Goal: Check status: Check status

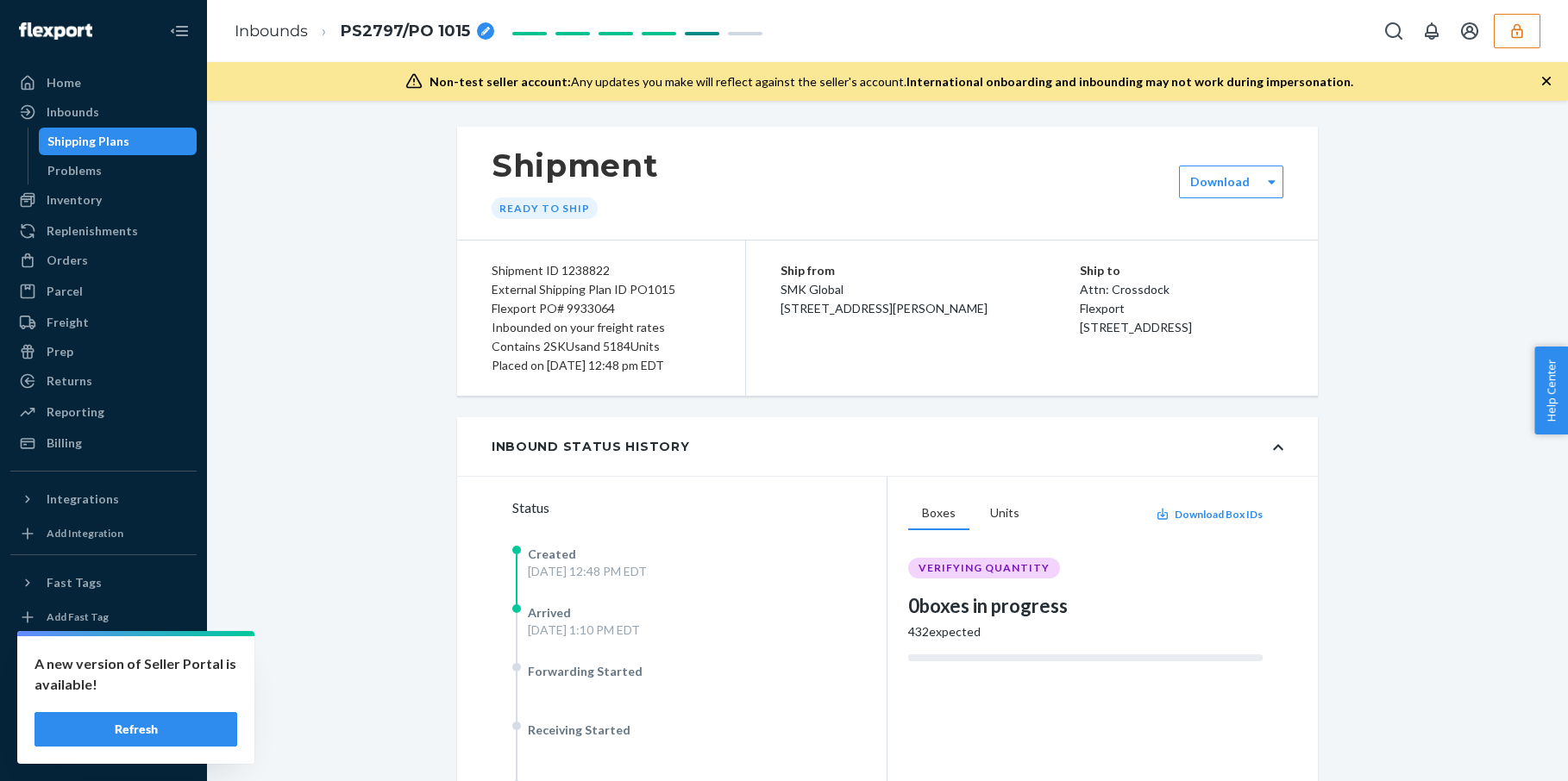
scroll to position [285, 0]
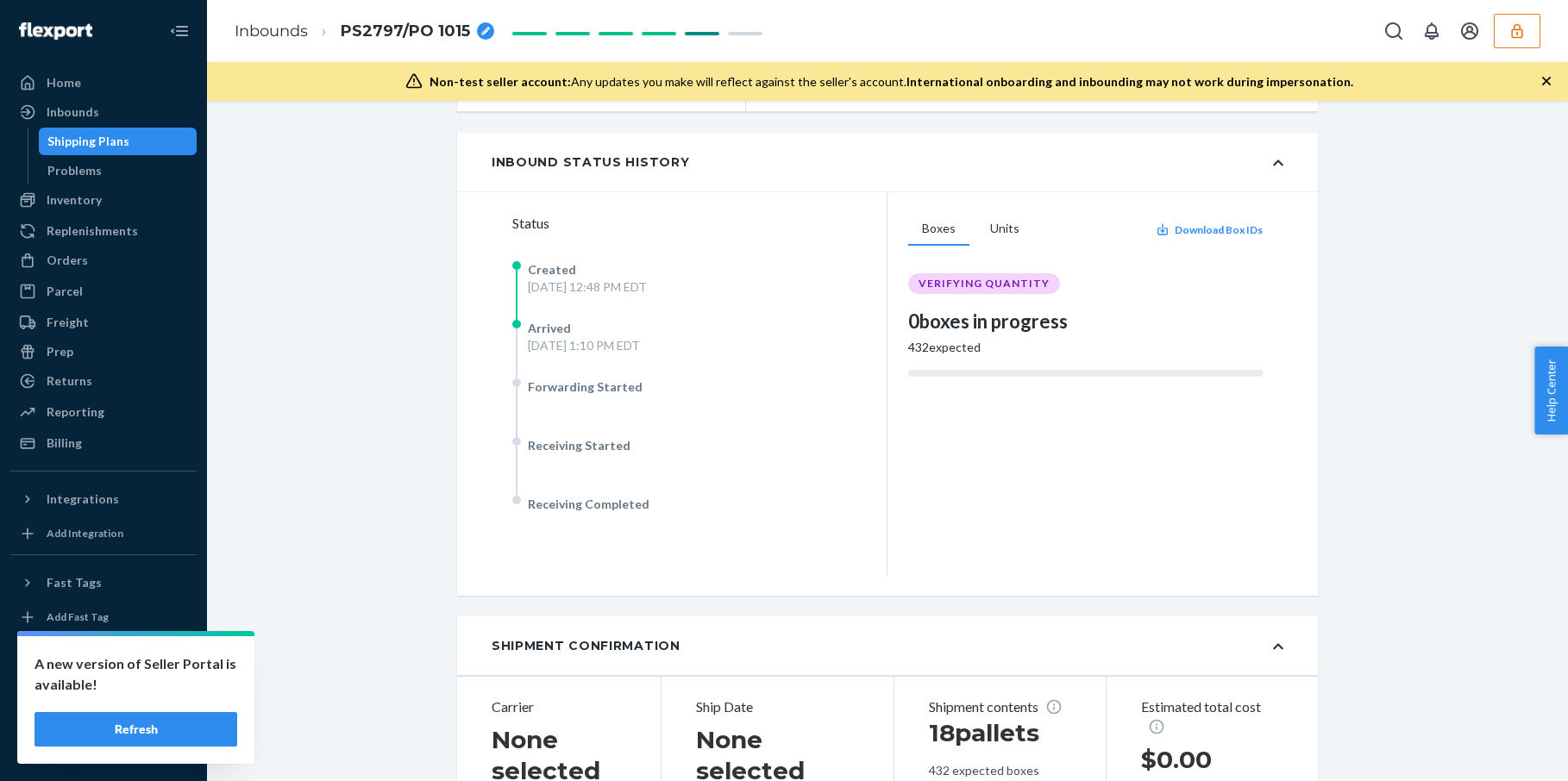
click at [169, 731] on button "Refresh" at bounding box center [136, 730] width 202 height 35
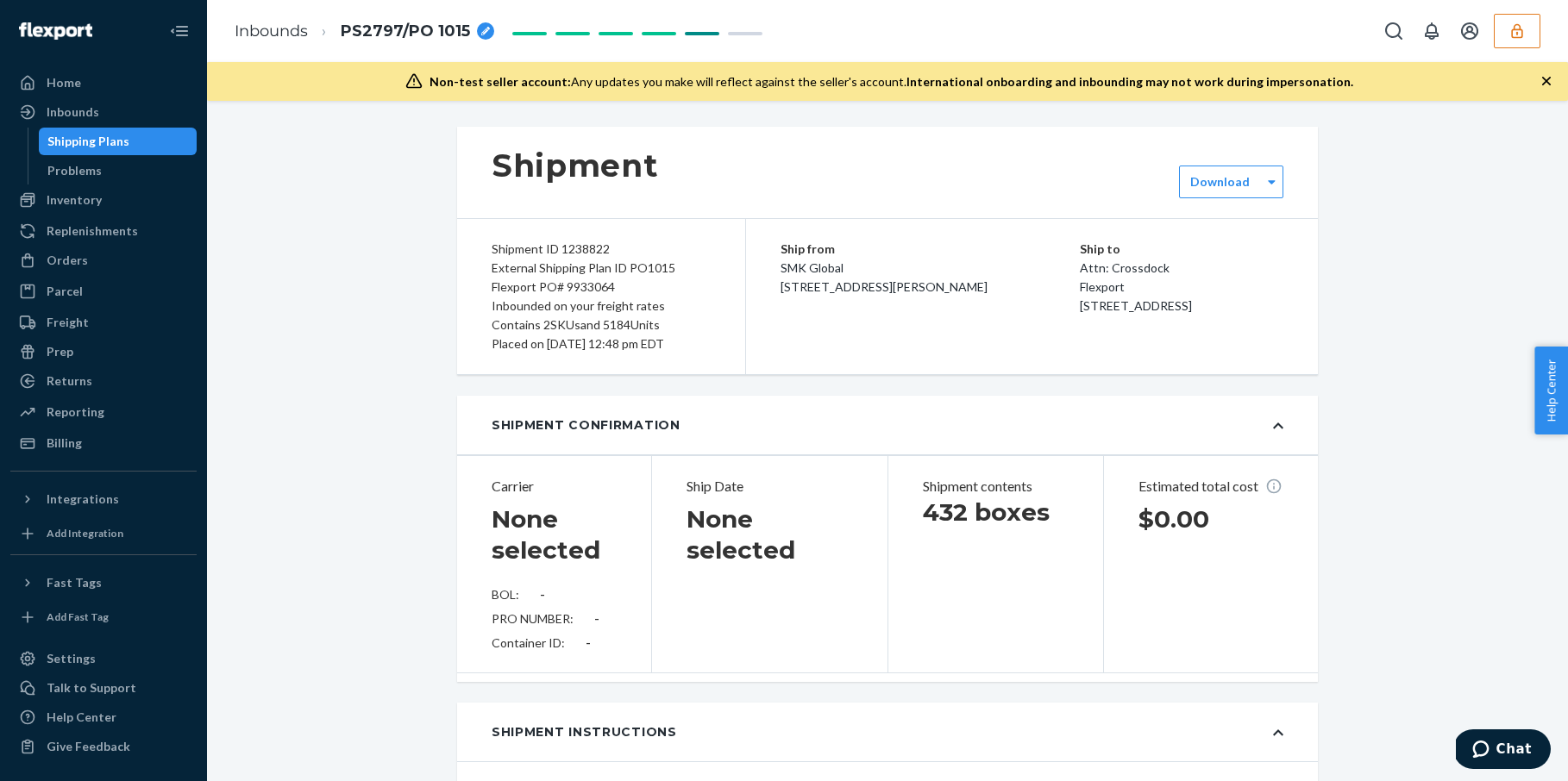
type input "BG1017468925"
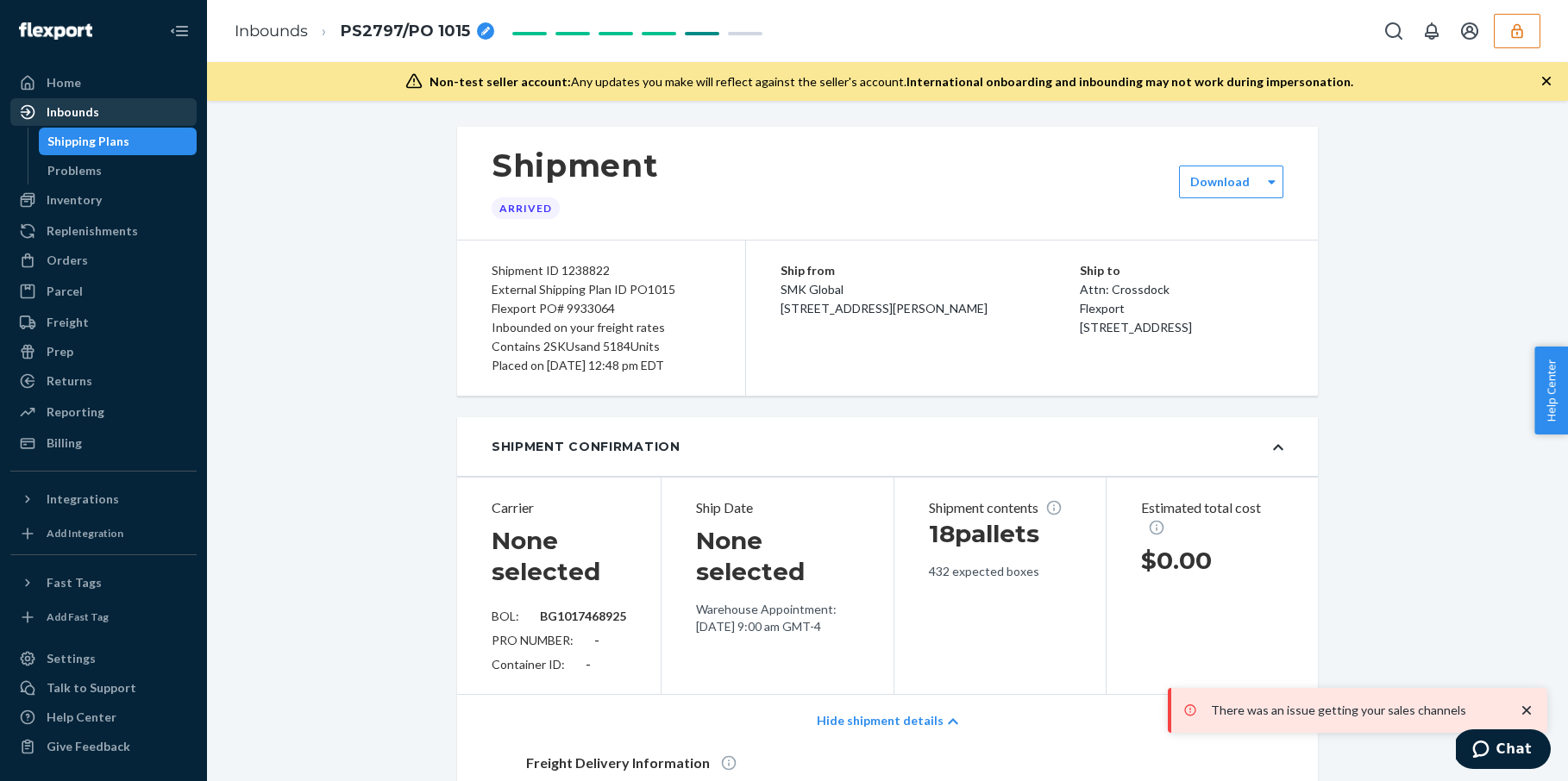
click at [95, 113] on div "Inbounds" at bounding box center [73, 112] width 53 height 17
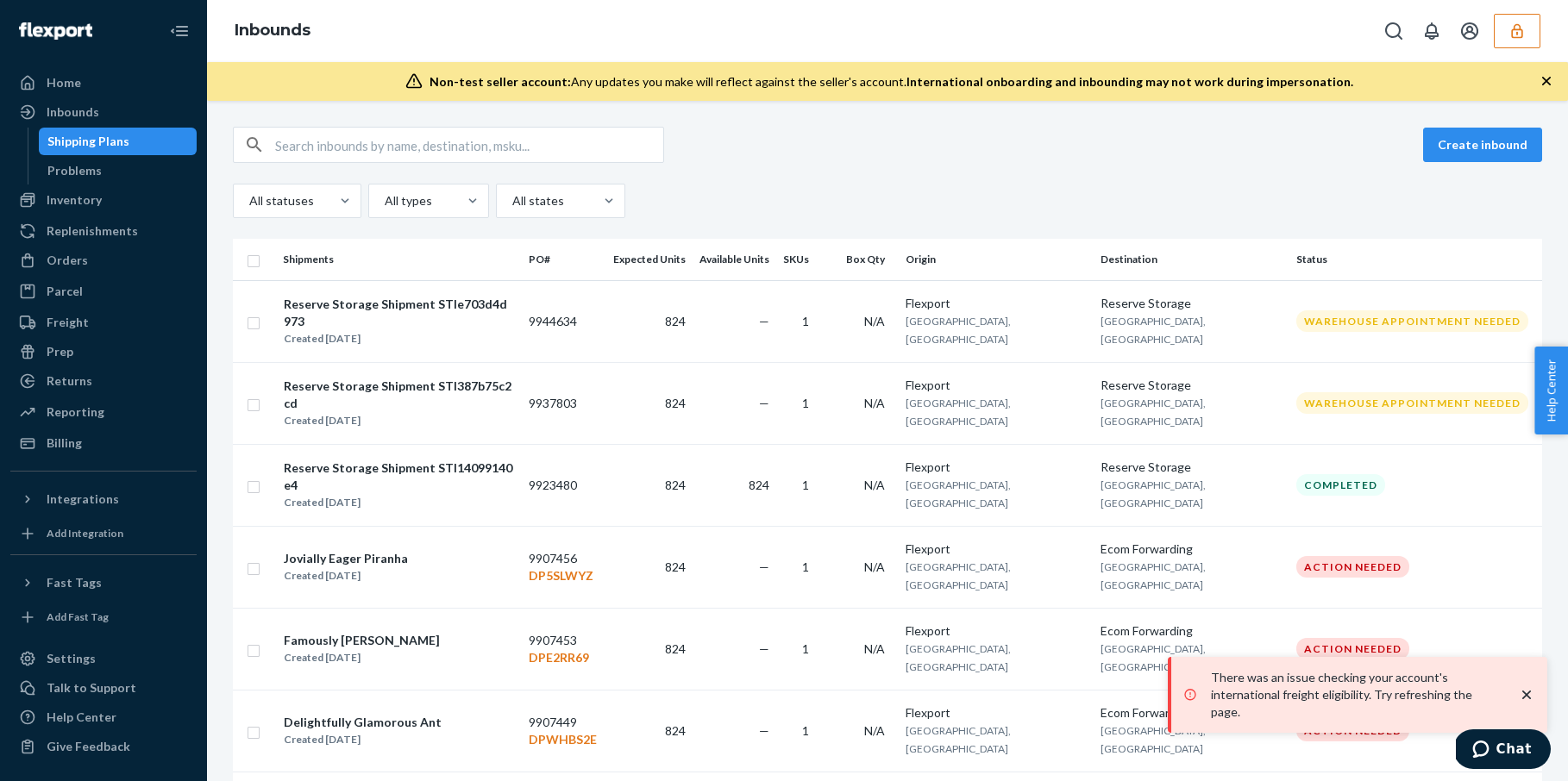
click at [1518, 43] on button "button" at bounding box center [1518, 31] width 47 height 35
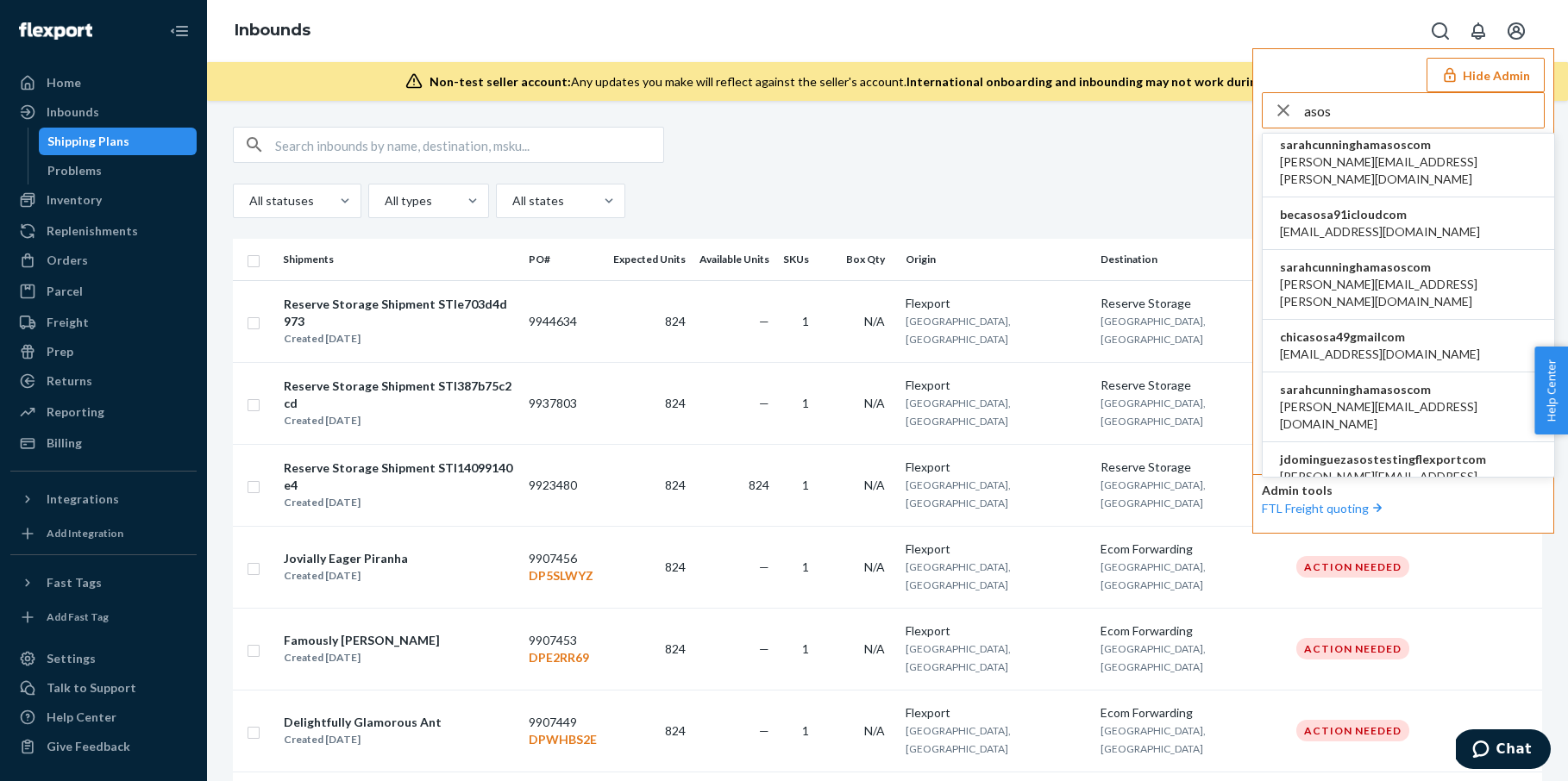
scroll to position [64, 0]
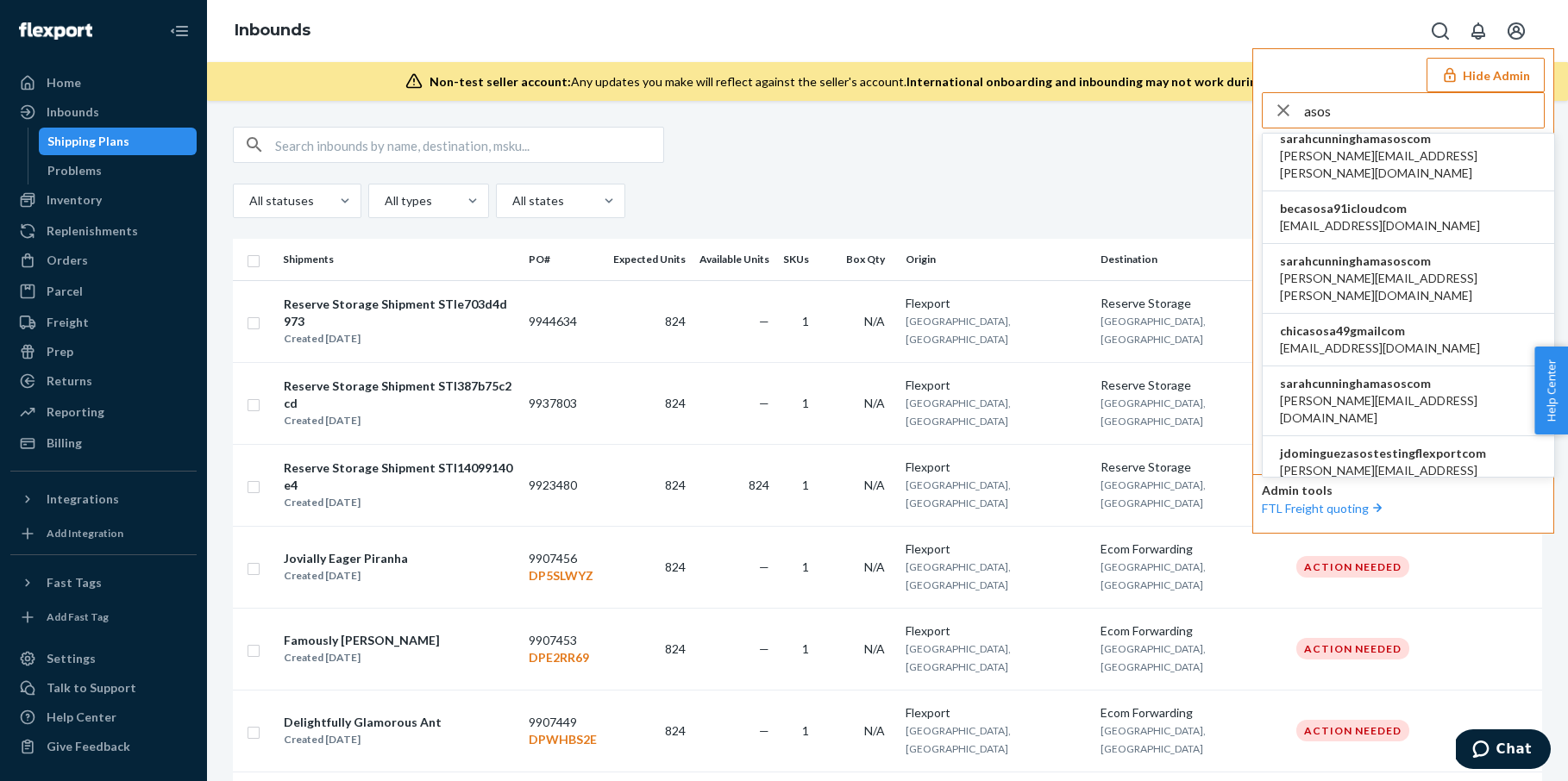
type input "asos"
click at [1420, 375] on span "sarahcunninghamasoscom" at bounding box center [1408, 384] width 257 height 17
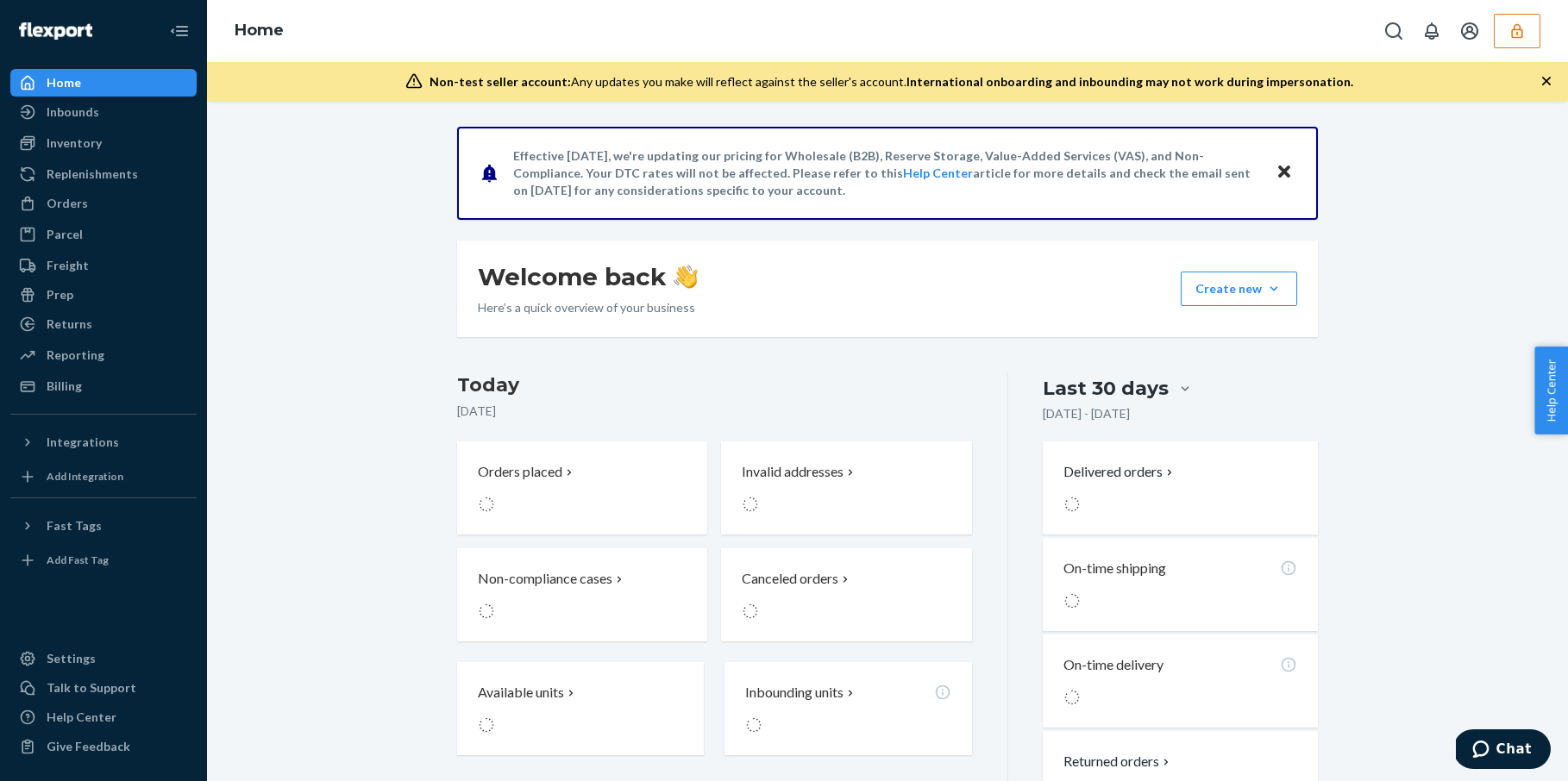
scroll to position [61, 0]
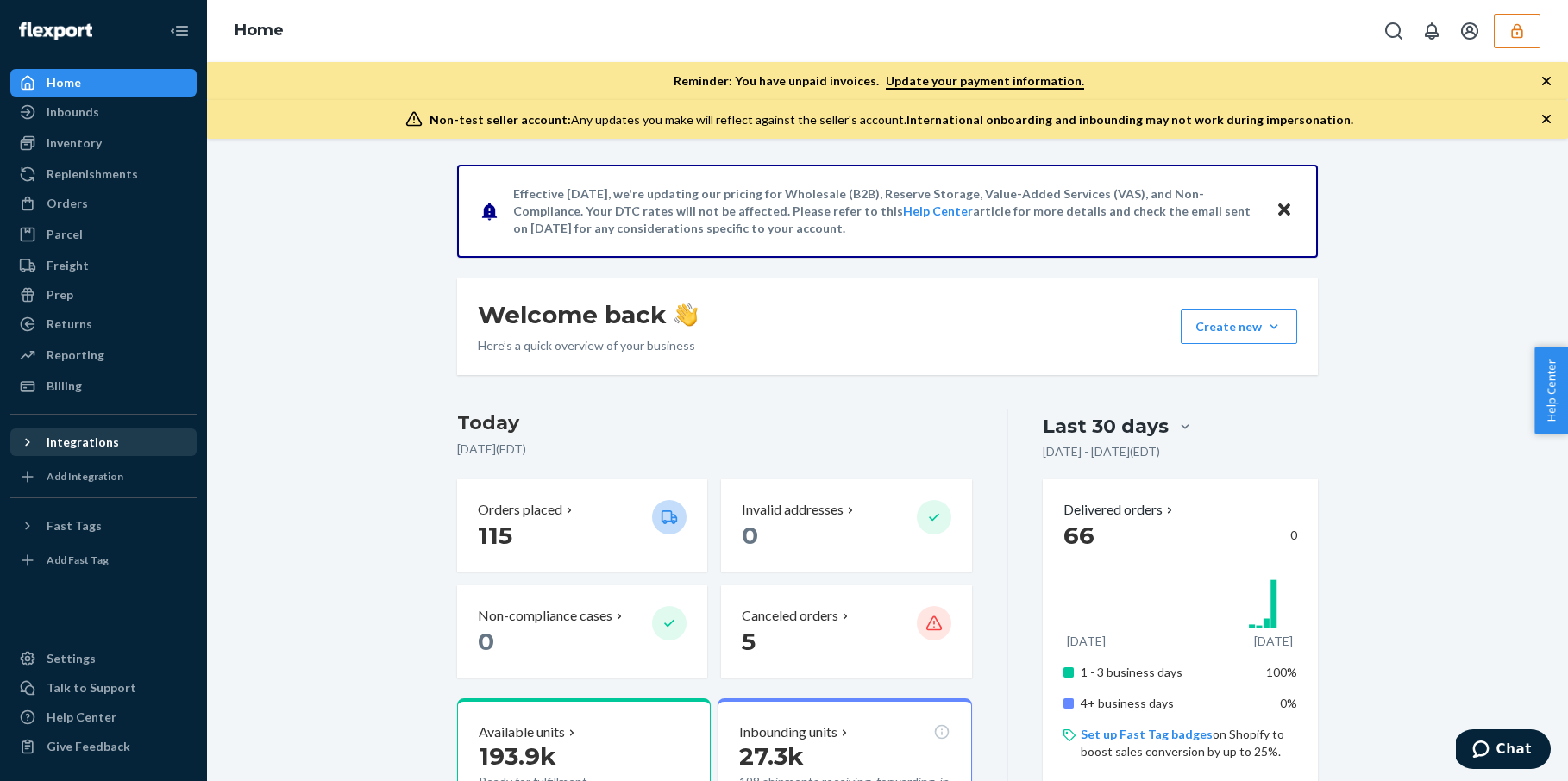
click at [30, 440] on icon at bounding box center [28, 442] width 17 height 17
click at [1521, 27] on icon "button" at bounding box center [1517, 31] width 17 height 17
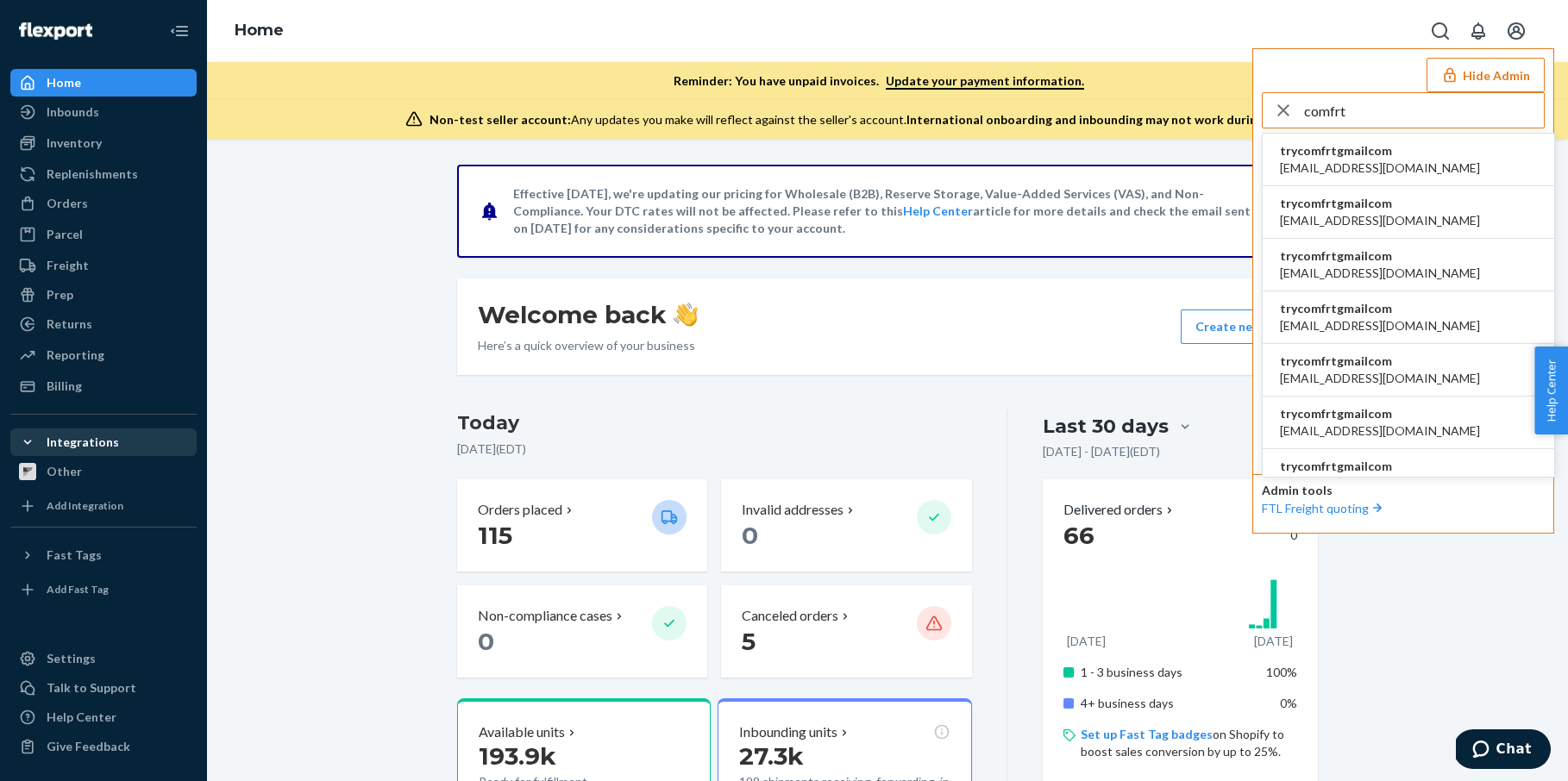
type input "comfrt"
click at [1408, 310] on li "trycomfrtgmailcom ali@comfrt.com" at bounding box center [1408, 318] width 292 height 53
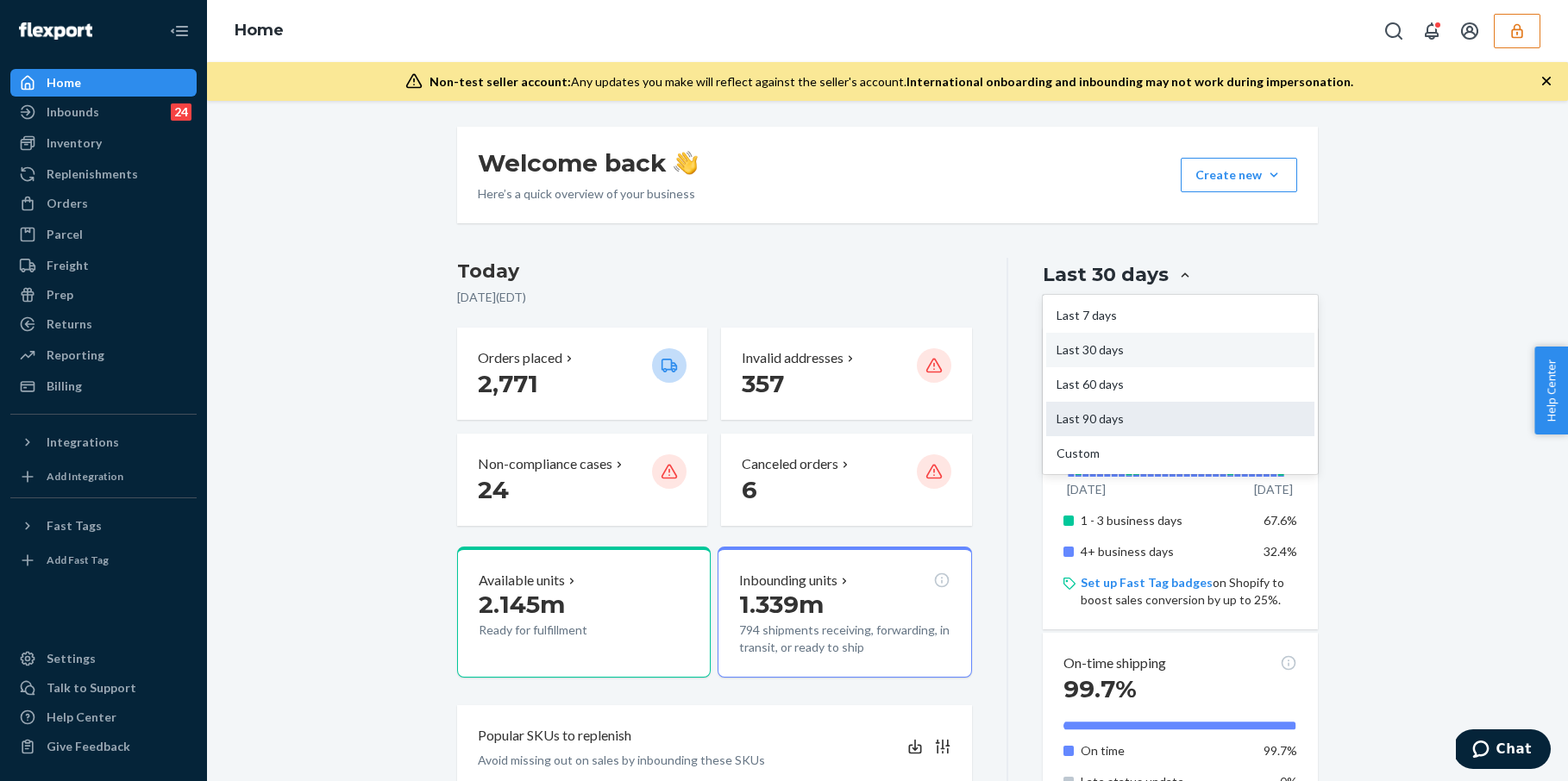
click at [1116, 424] on div "Last 90 days" at bounding box center [1180, 420] width 268 height 35
click at [1082, 275] on input "option Last 90 days focused, 4 of 5. 5 results available. Use Up and Down to ch…" at bounding box center [1082, 275] width 0 height 0
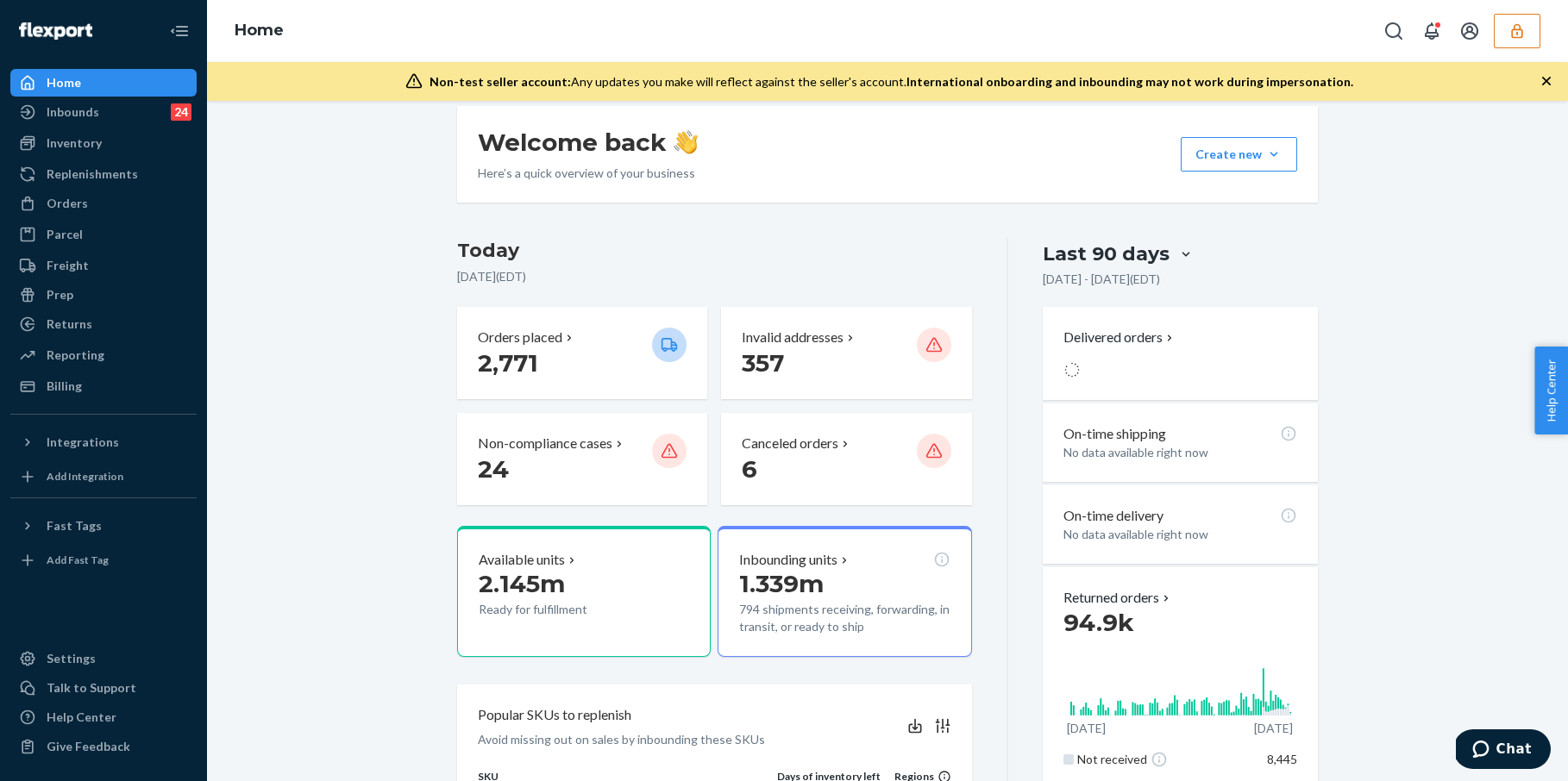
scroll to position [17, 0]
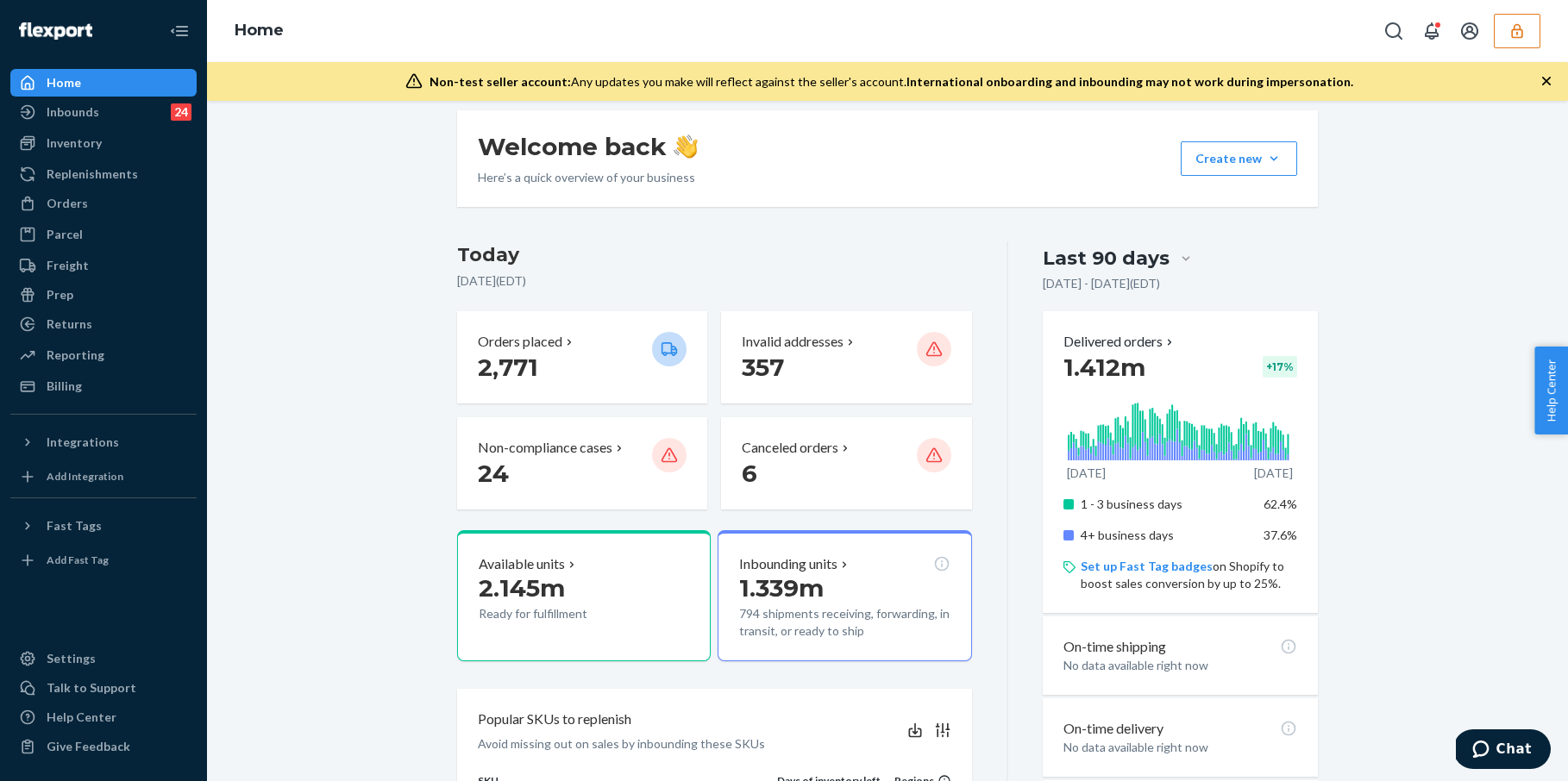
click at [1526, 23] on button "button" at bounding box center [1518, 31] width 47 height 35
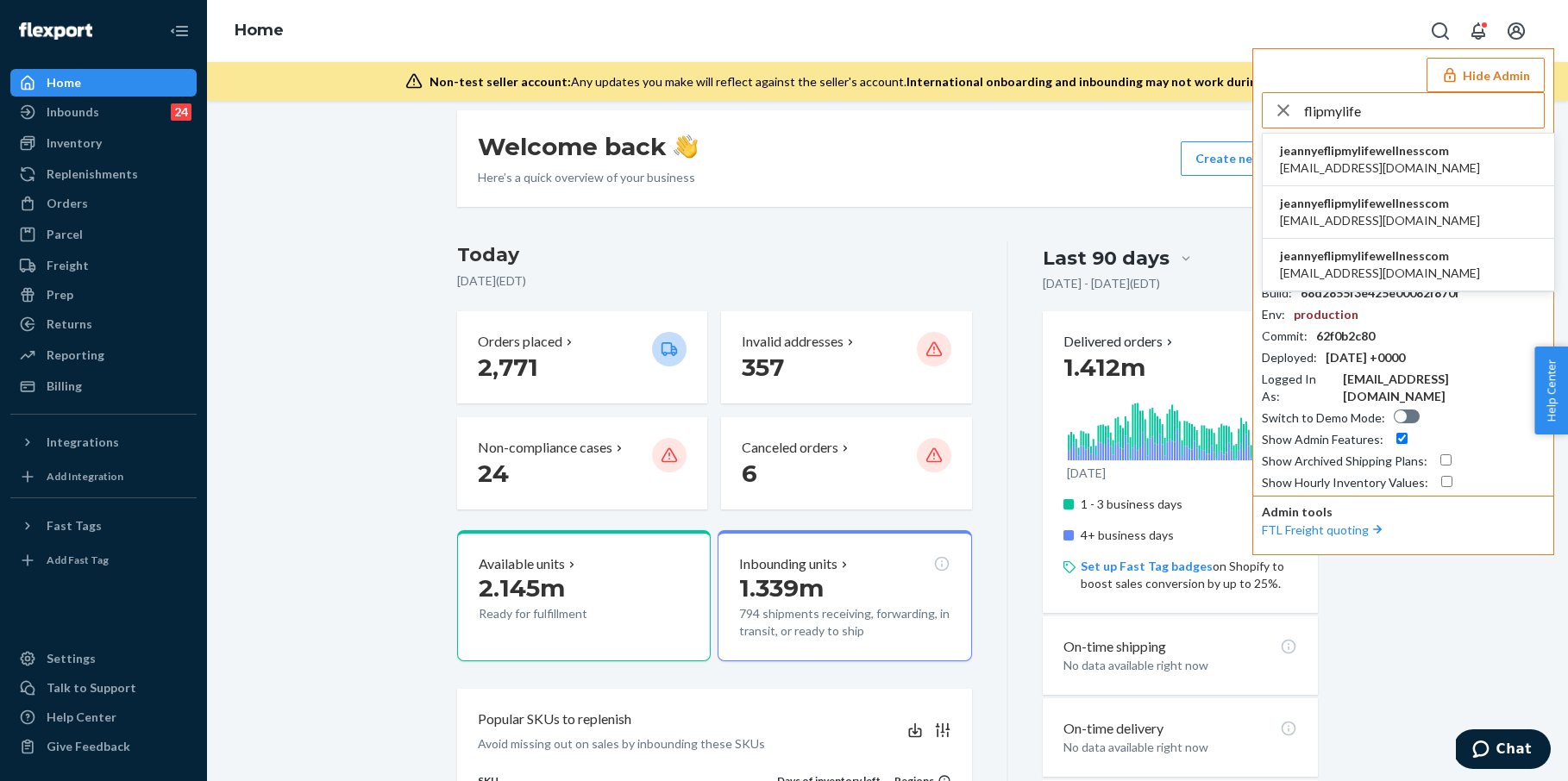
type input "flipmylife"
click at [1416, 252] on span "jeannyeflipmylifewellnesscom" at bounding box center [1379, 256] width 200 height 17
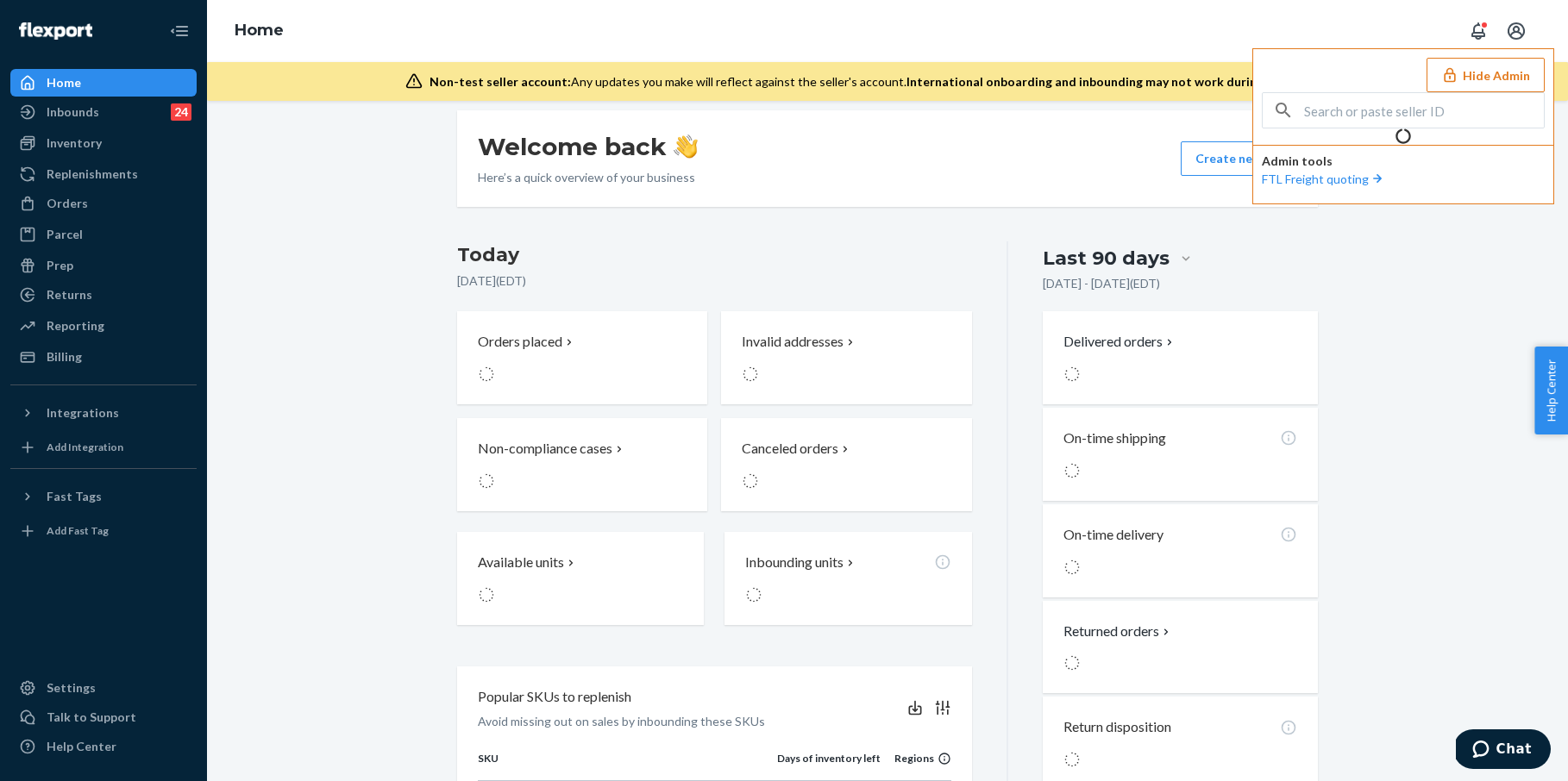
scroll to position [130, 0]
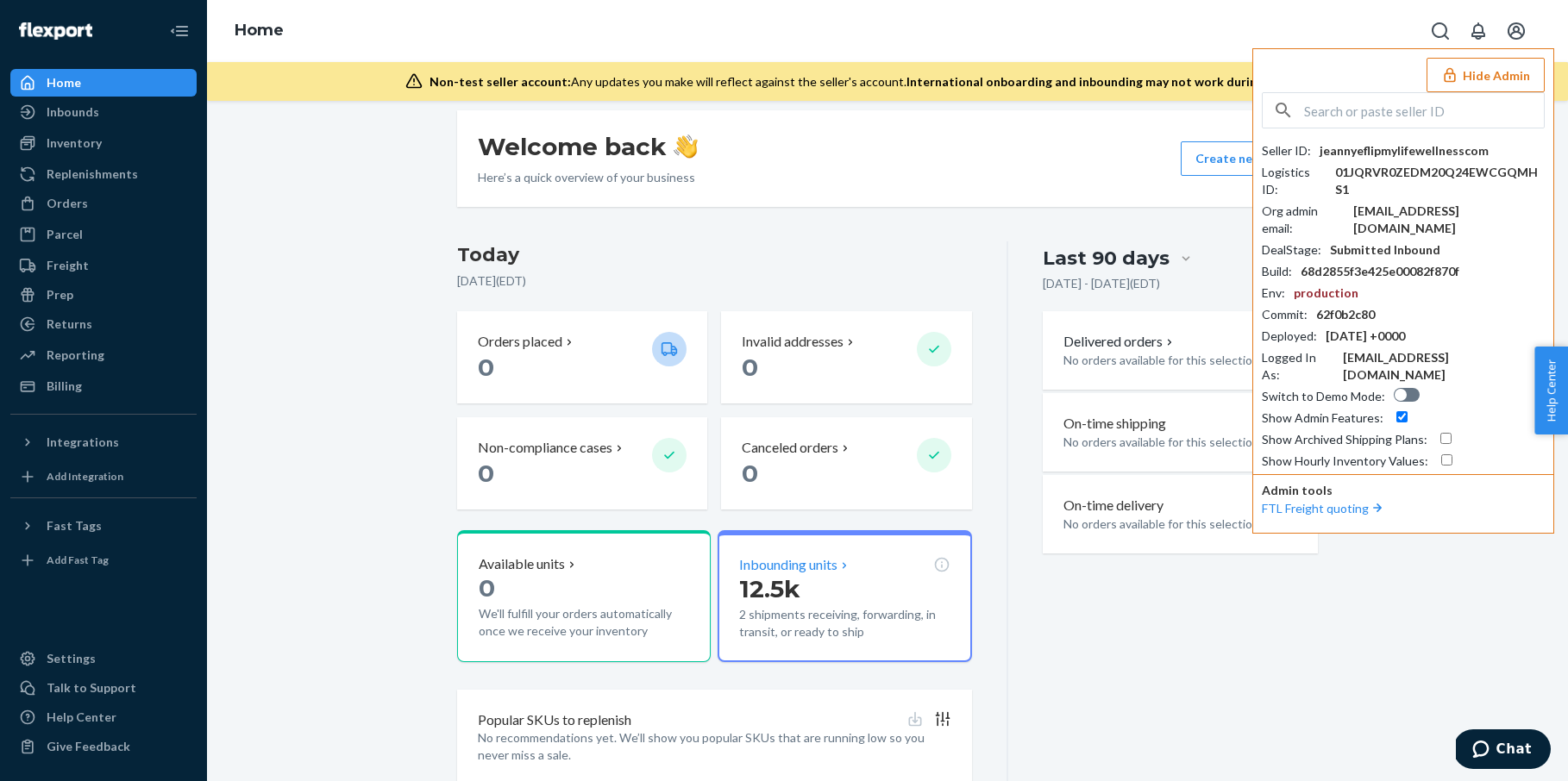
click at [824, 574] on p "12.5k" at bounding box center [844, 589] width 210 height 31
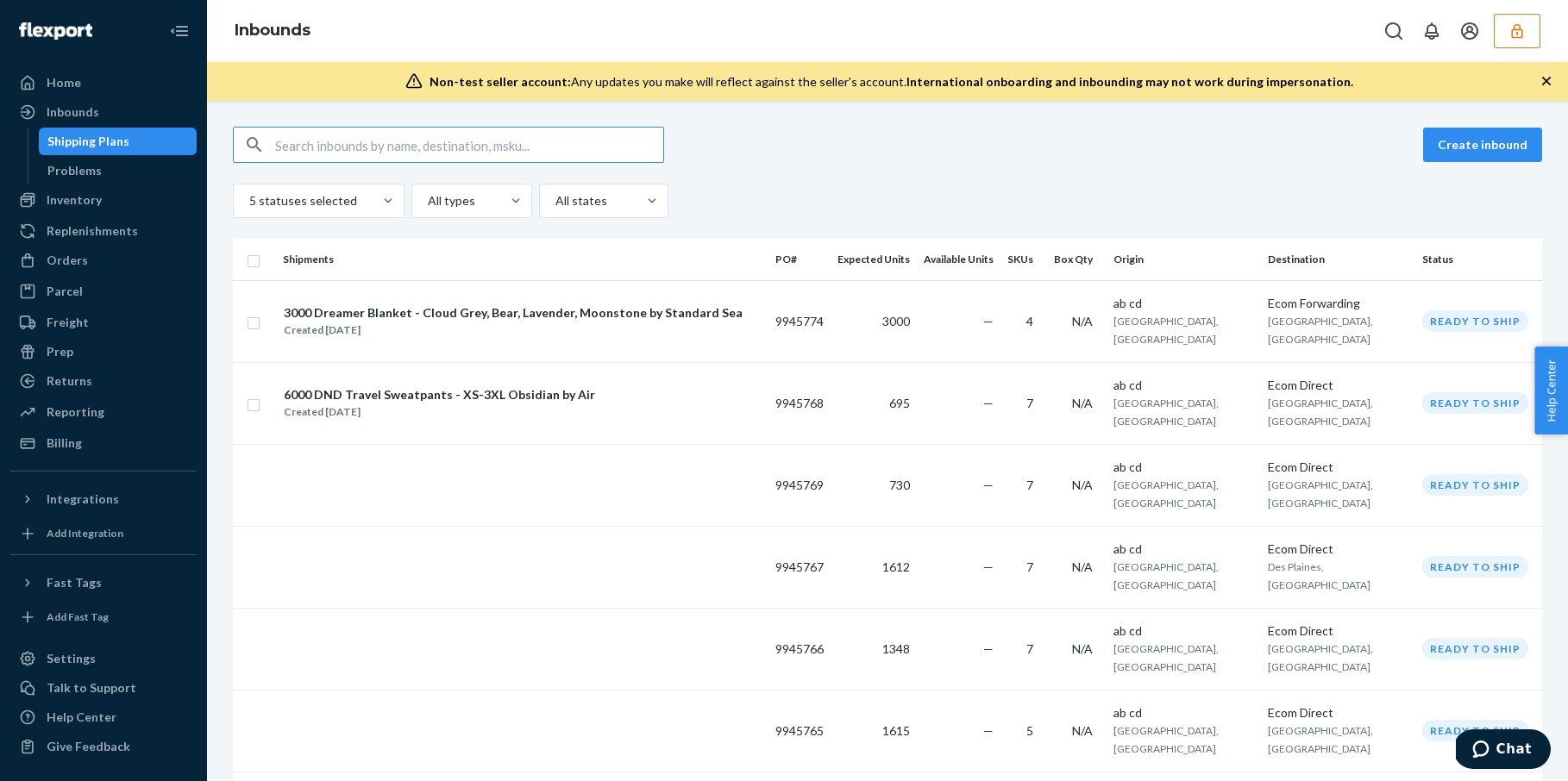
click at [1500, 26] on button "button" at bounding box center [1518, 31] width 47 height 35
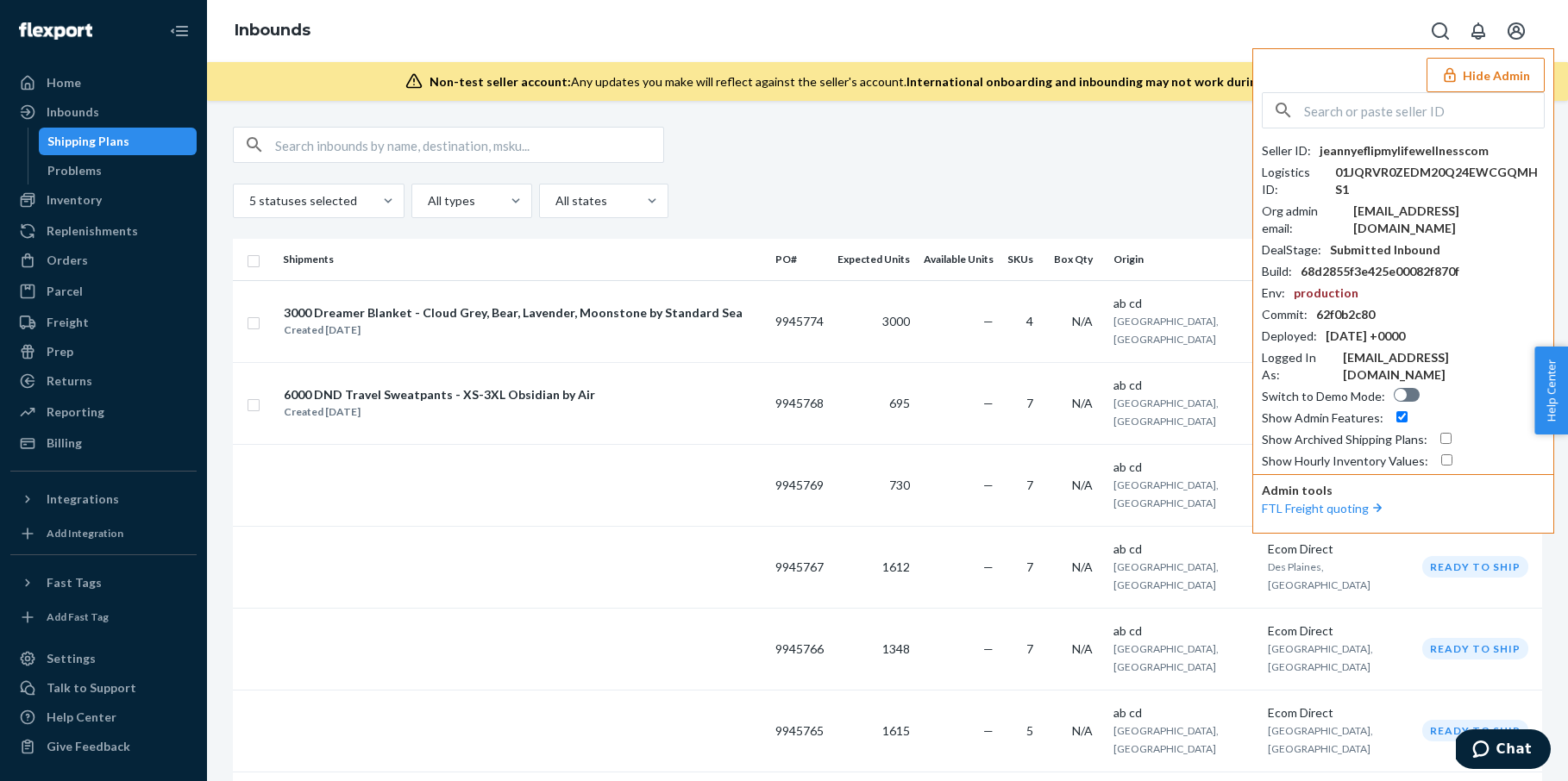
click at [1479, 77] on button "Hide Admin" at bounding box center [1485, 76] width 118 height 35
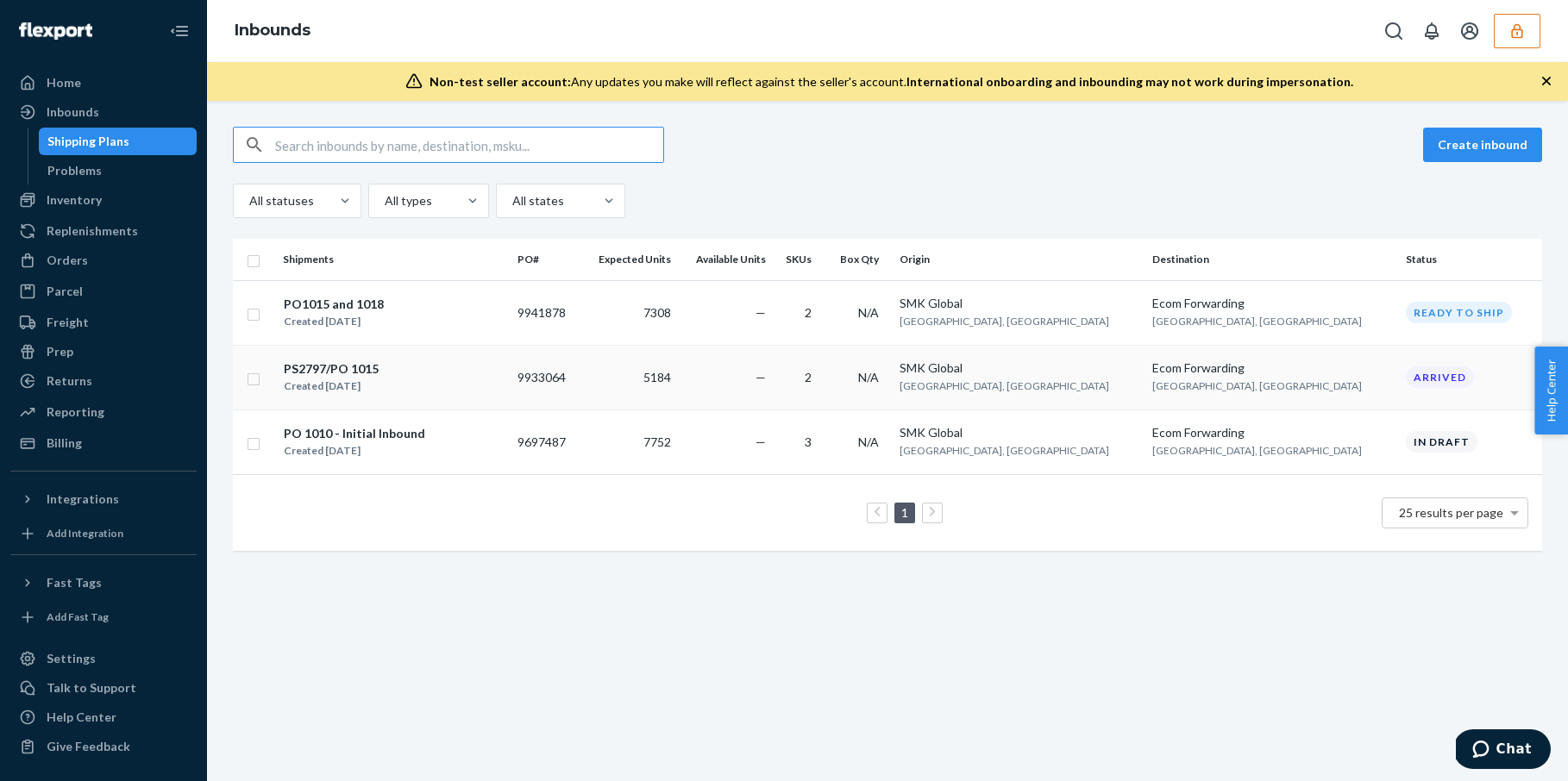
click at [773, 372] on td "—" at bounding box center [724, 377] width 95 height 64
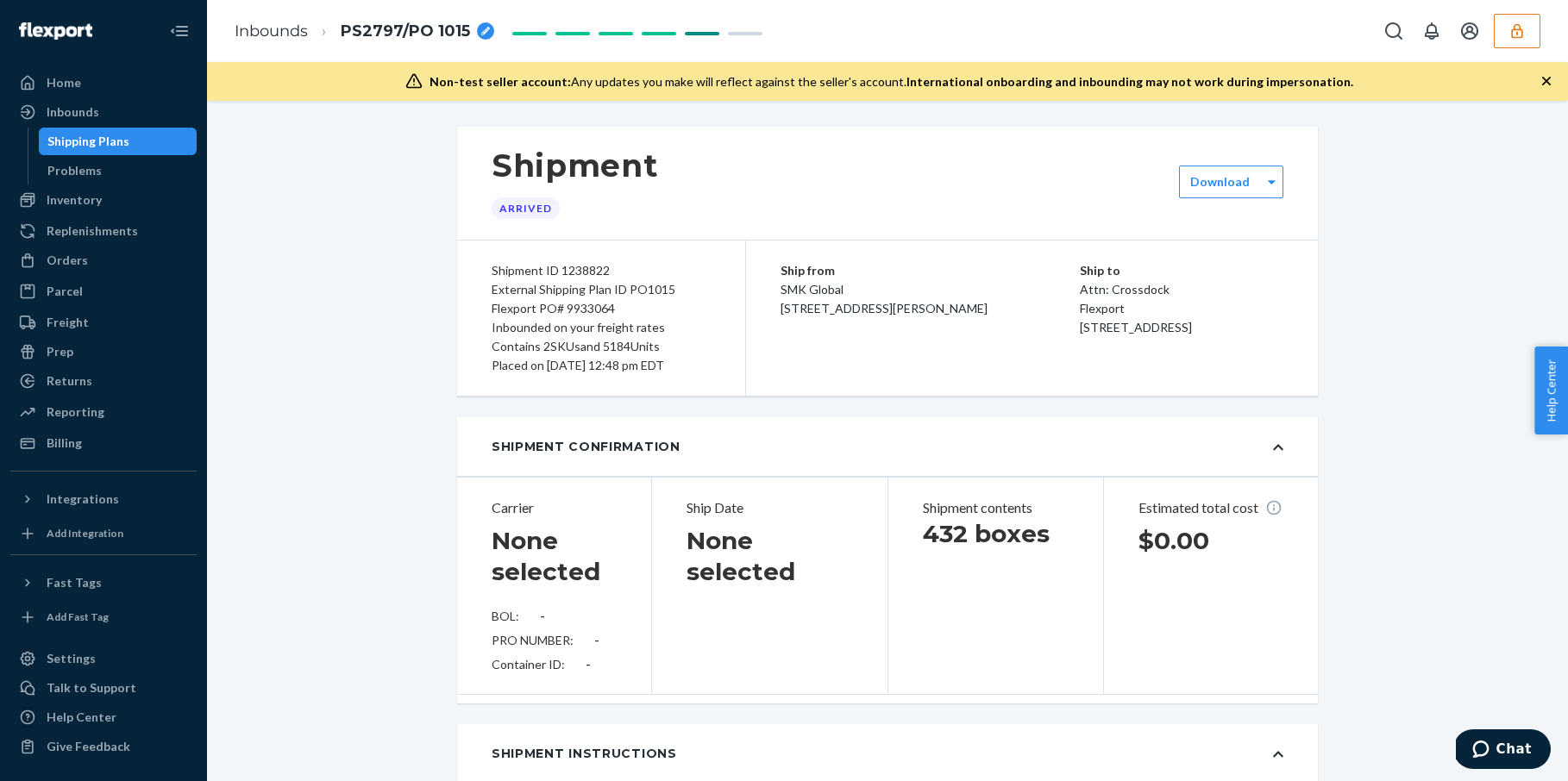
type input "BG1017468925"
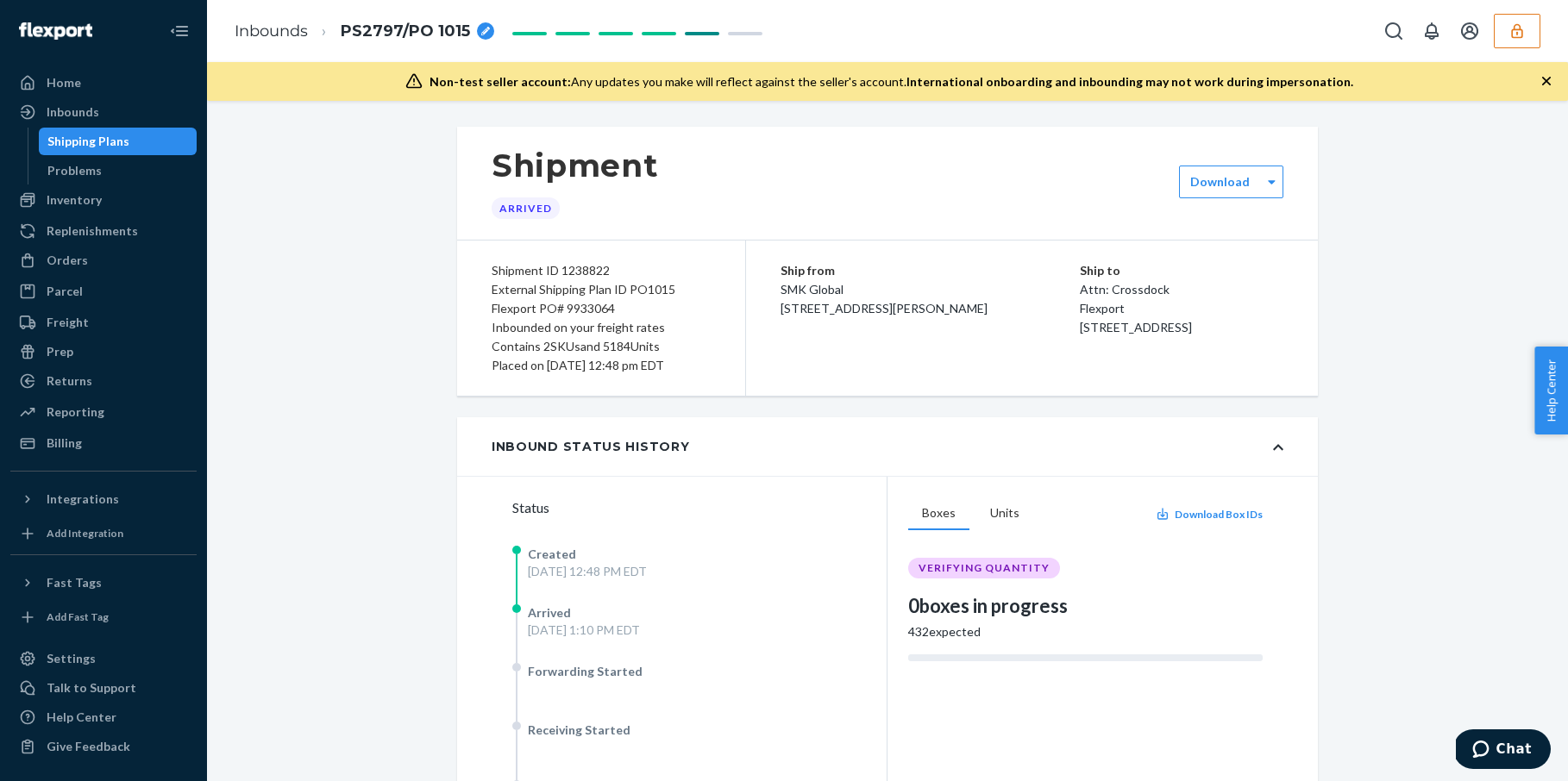
click at [1529, 28] on button "button" at bounding box center [1518, 31] width 47 height 35
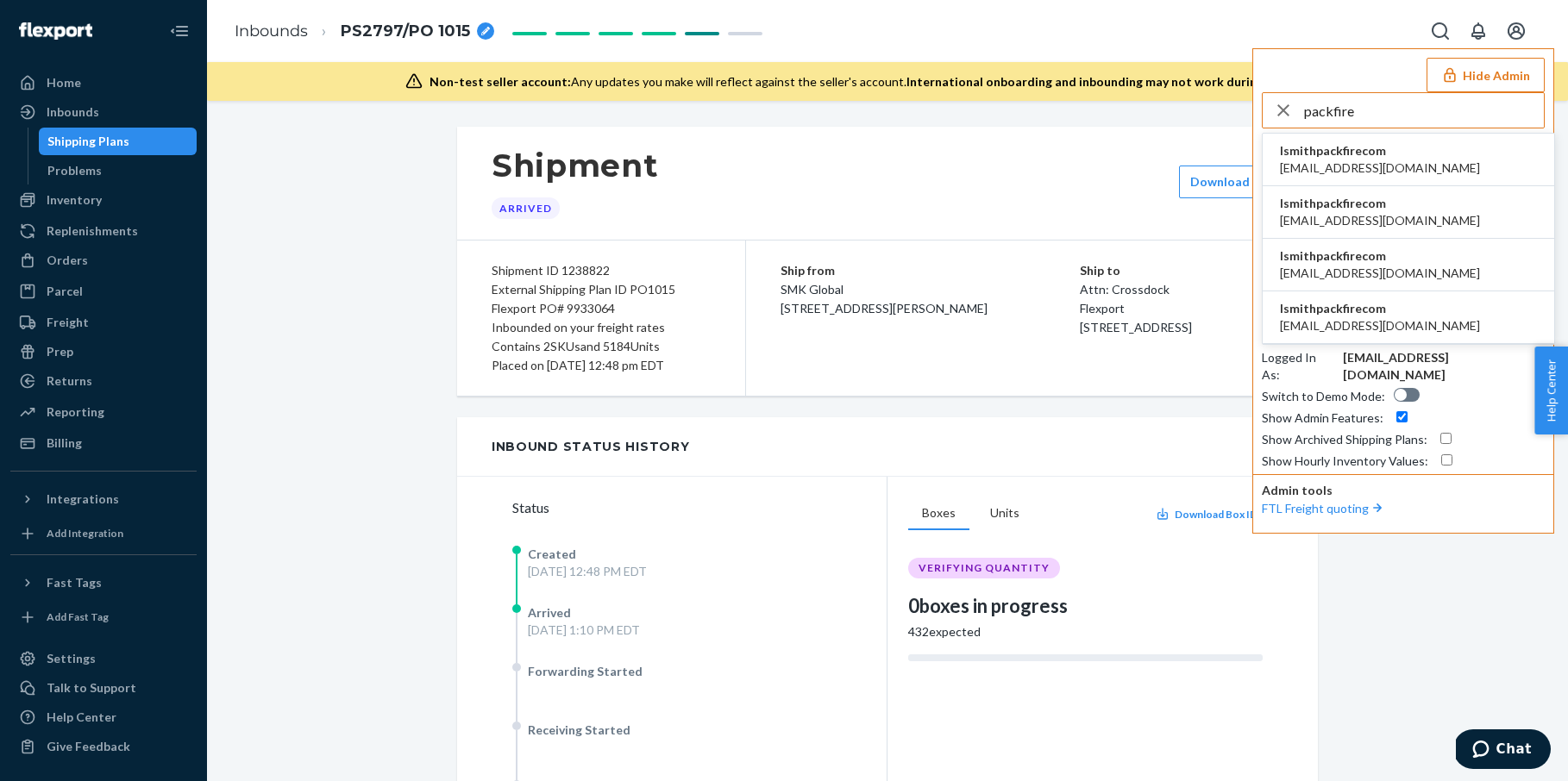
type input "packfire"
click at [1359, 322] on span "rlarocco@packfire.com" at bounding box center [1379, 326] width 200 height 17
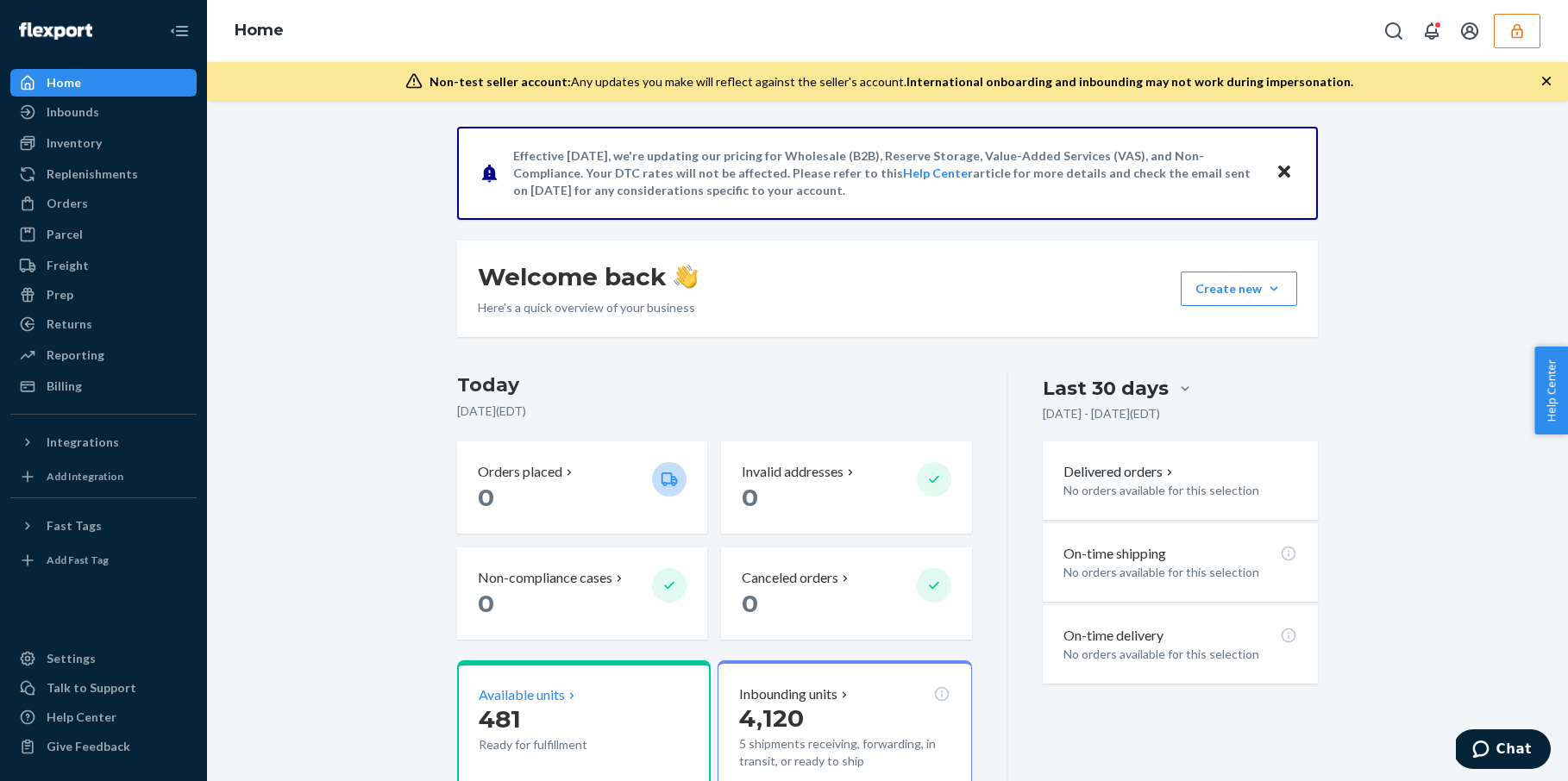
scroll to position [67, 0]
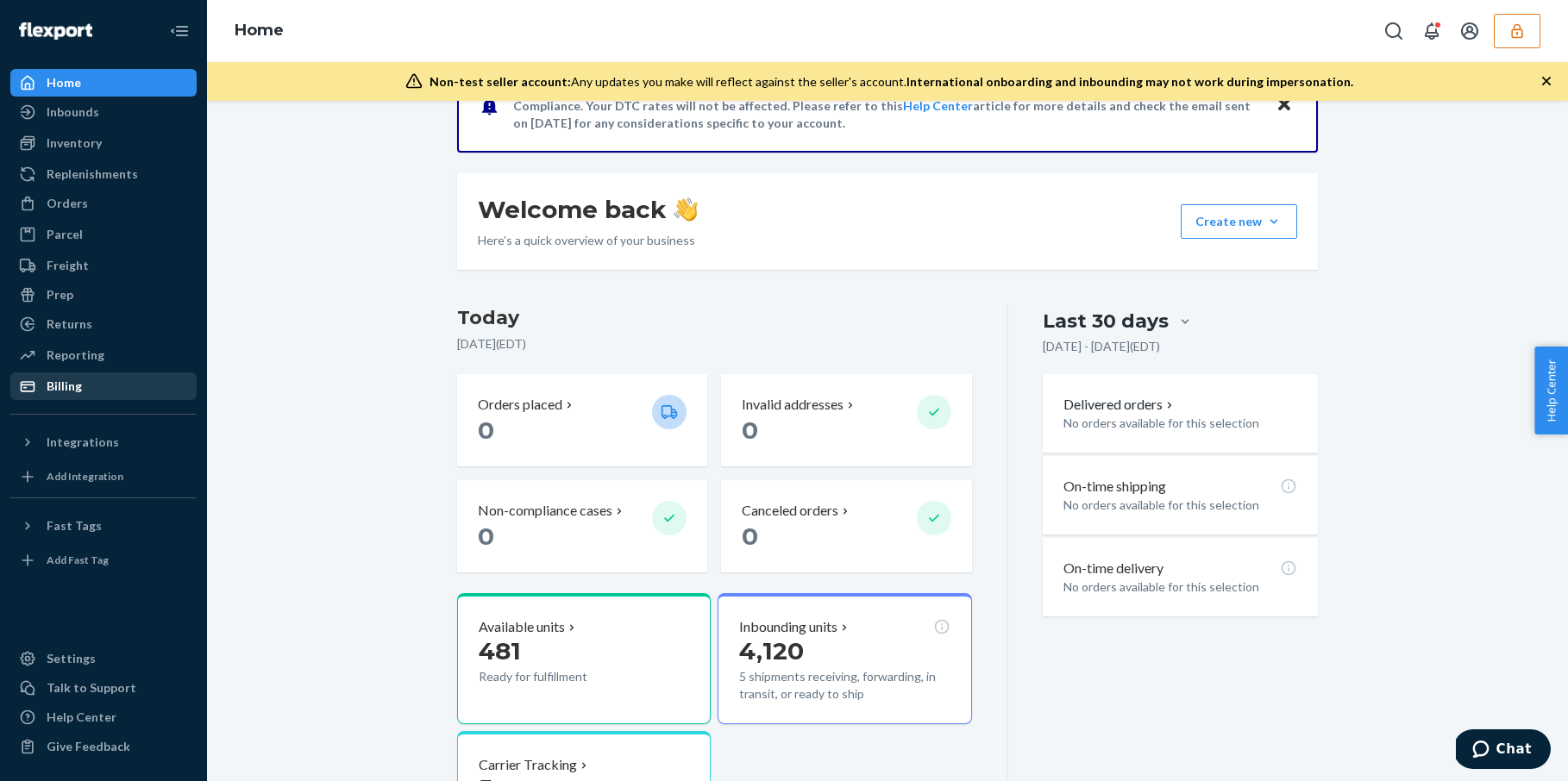
click at [102, 394] on div "Billing" at bounding box center [103, 387] width 182 height 24
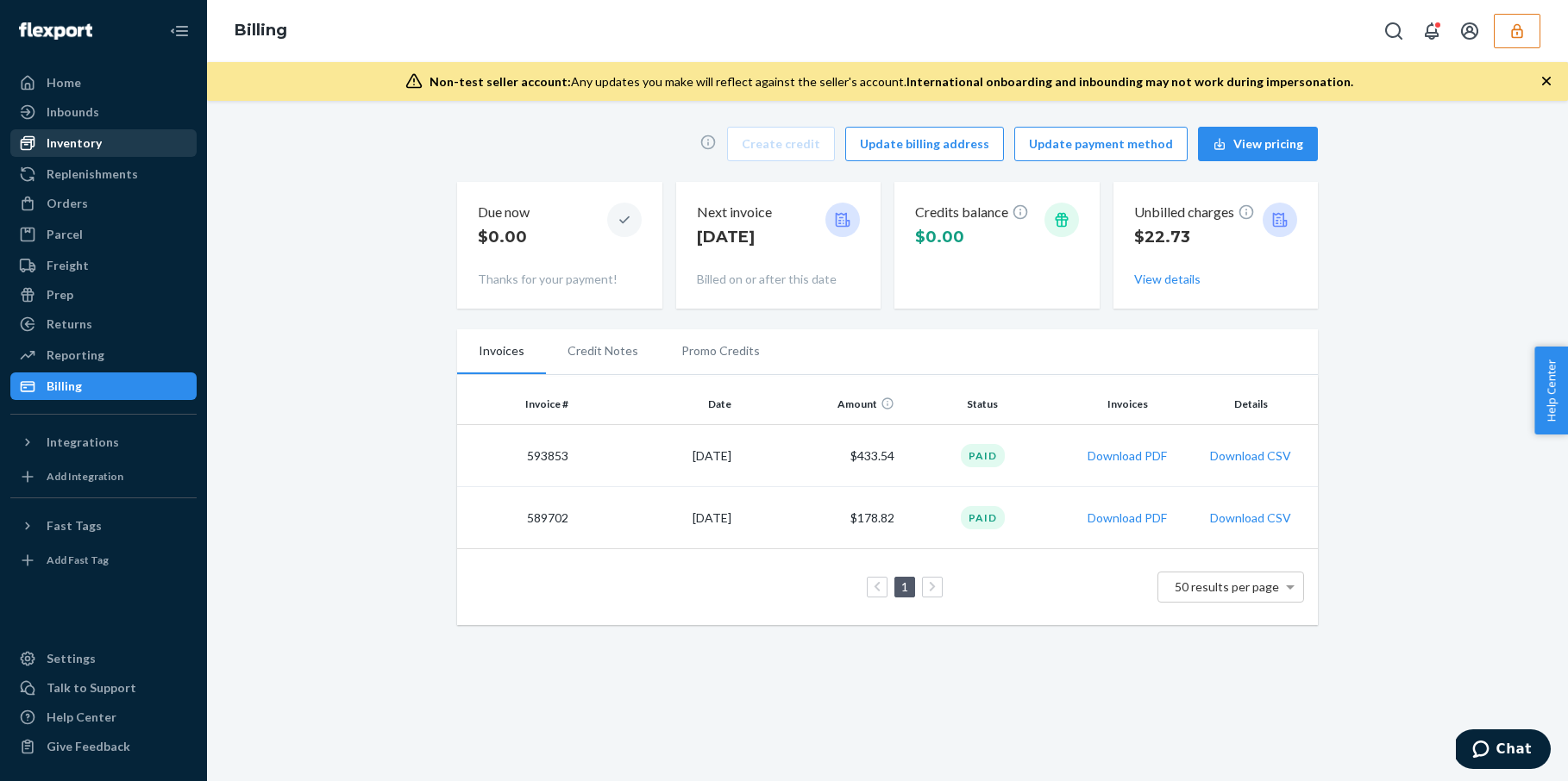
click at [111, 146] on div "Inventory" at bounding box center [103, 143] width 182 height 24
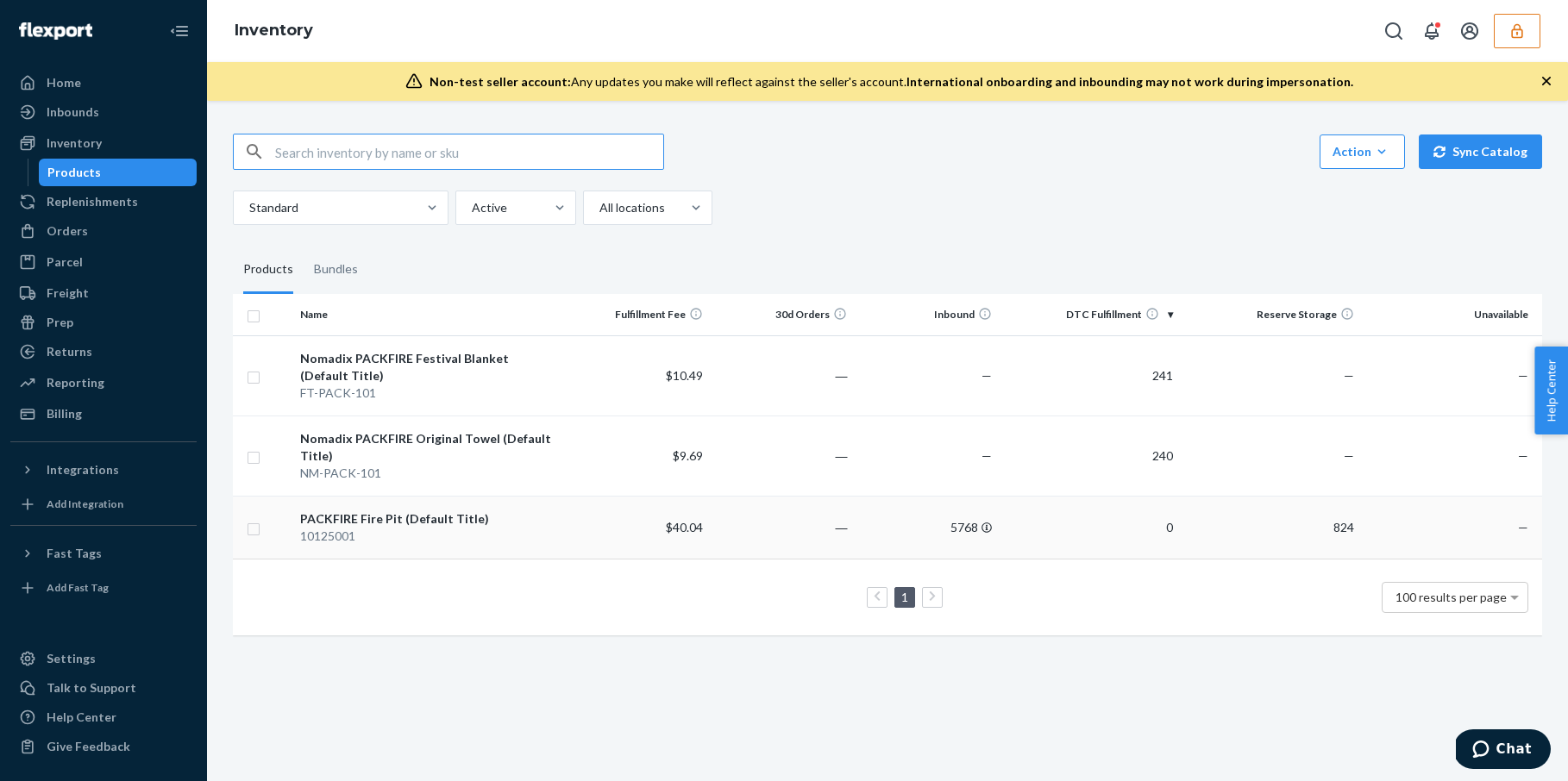
click at [530, 532] on div "10125001" at bounding box center [429, 537] width 258 height 17
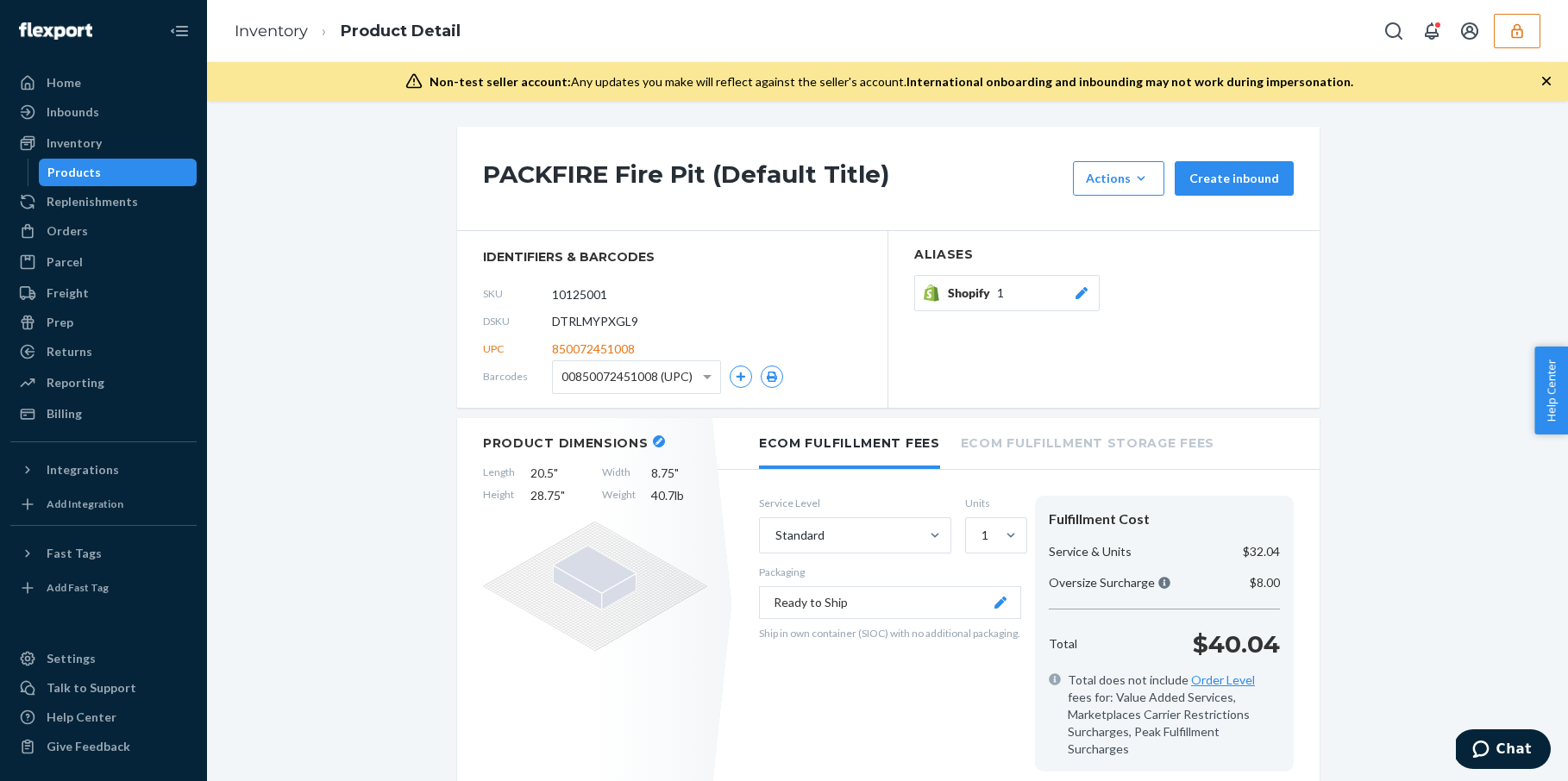
scroll to position [106, 0]
